Goal: Task Accomplishment & Management: Manage account settings

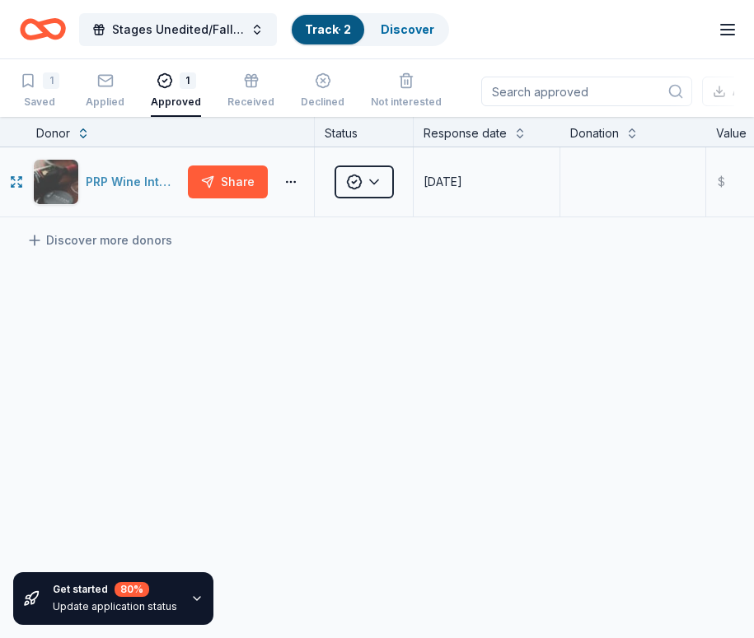
click at [138, 183] on div "PRP Wine International" at bounding box center [134, 182] width 96 height 20
click at [152, 180] on div "PRP Wine International" at bounding box center [134, 182] width 96 height 20
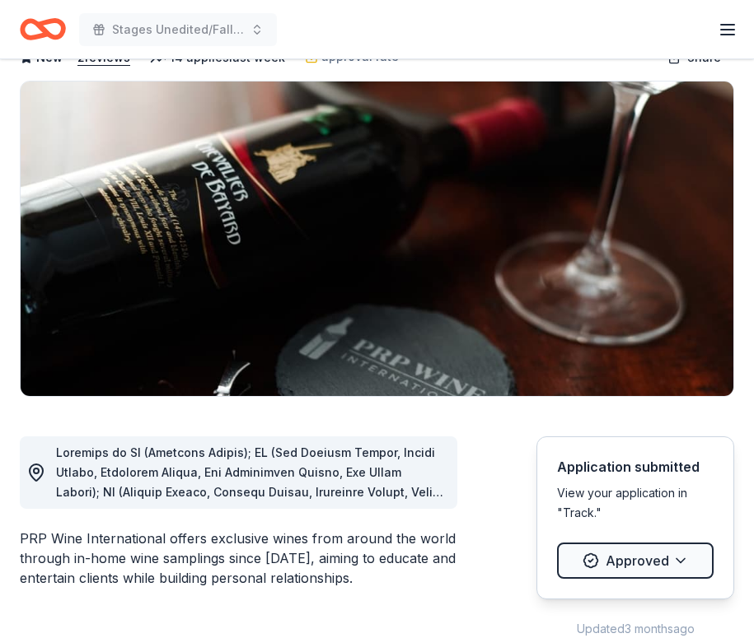
scroll to position [102, 0]
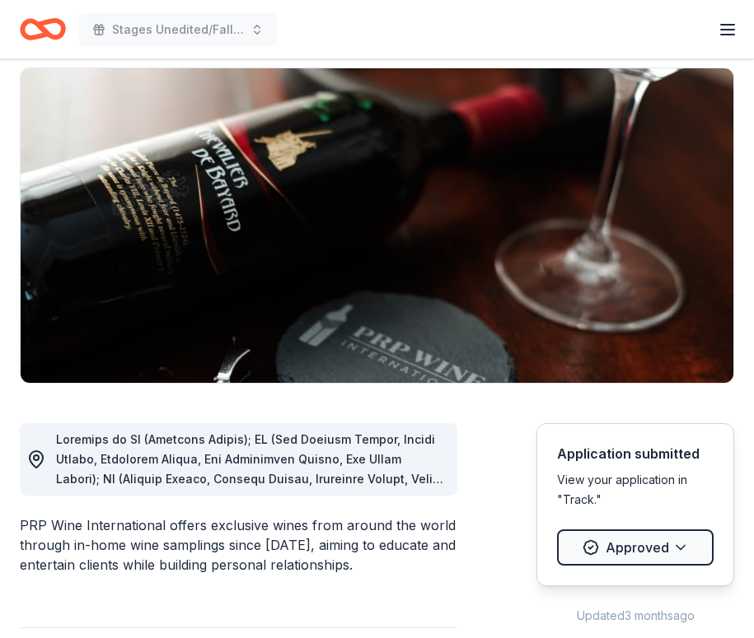
scroll to position [0, 0]
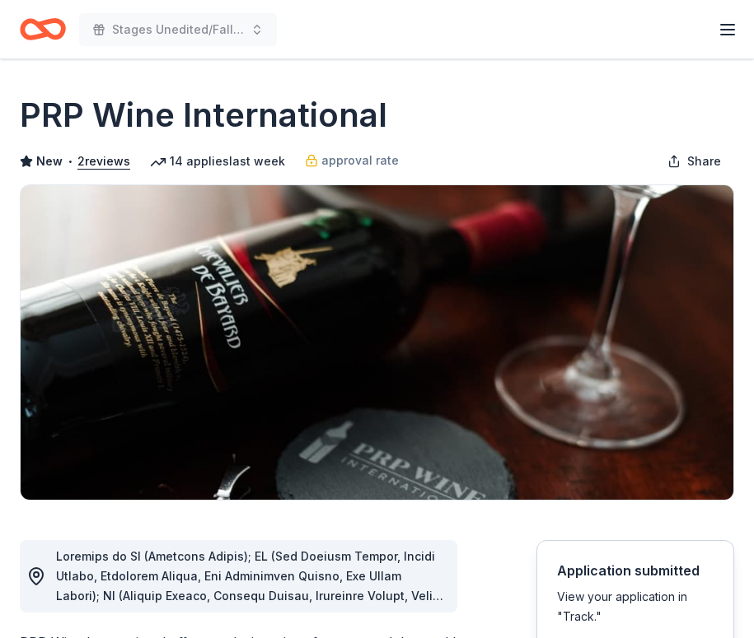
click at [35, 32] on icon "Home" at bounding box center [43, 29] width 46 height 39
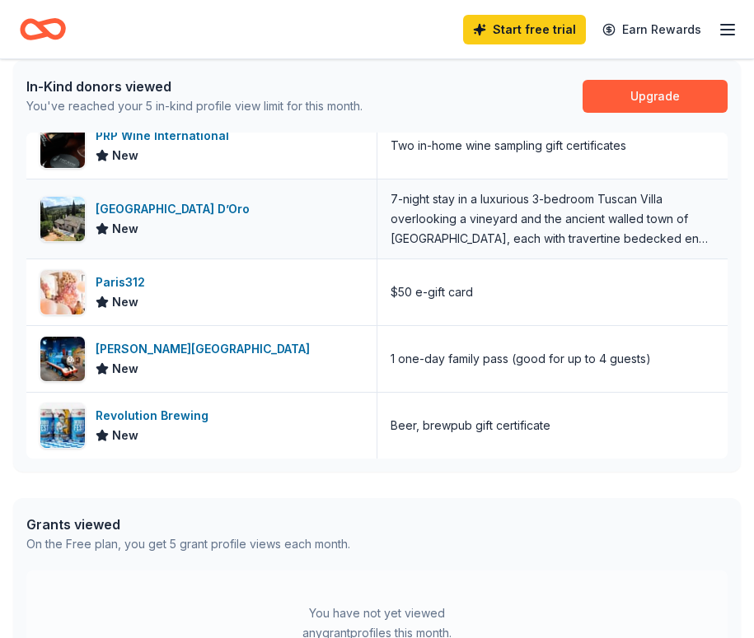
scroll to position [450, 0]
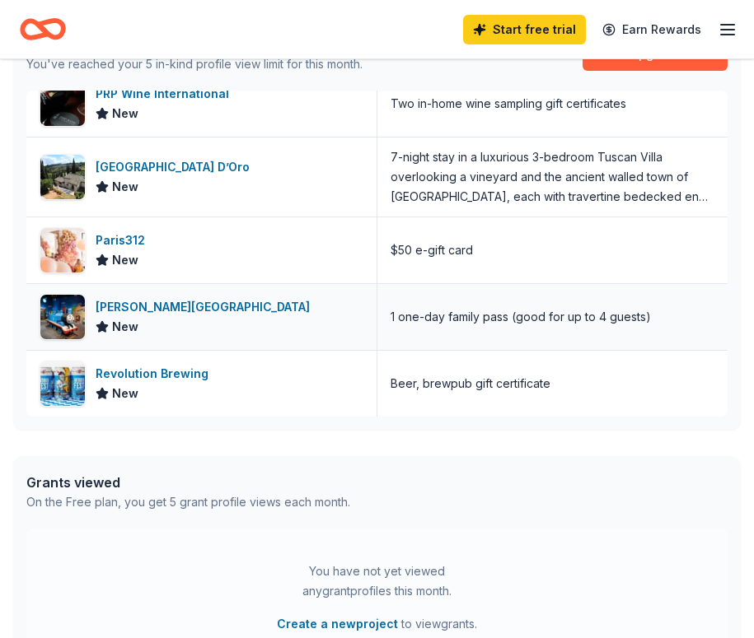
click at [184, 321] on div "New" at bounding box center [206, 327] width 221 height 20
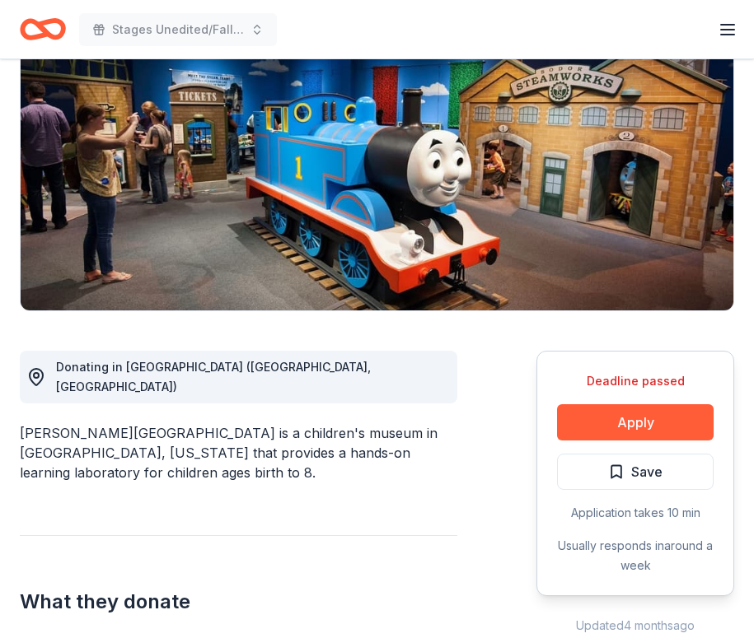
scroll to position [18, 0]
